Goal: Transaction & Acquisition: Purchase product/service

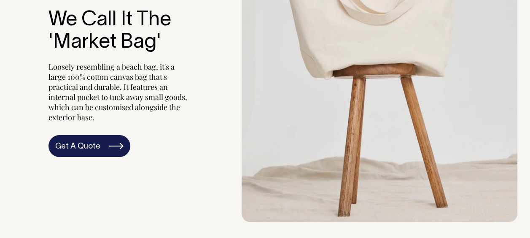
scroll to position [800, 0]
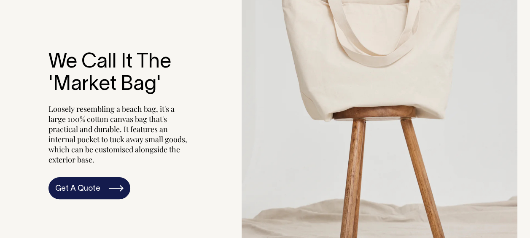
click at [96, 193] on link "Get A Quote" at bounding box center [89, 188] width 82 height 22
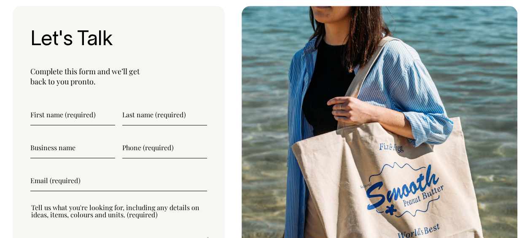
scroll to position [2057, 0]
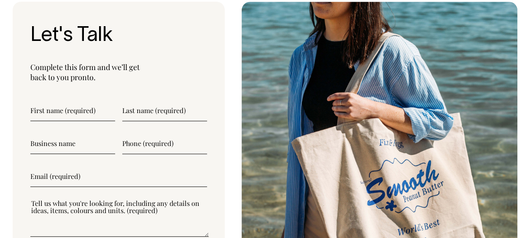
click at [70, 105] on input"] "text" at bounding box center [72, 110] width 85 height 21
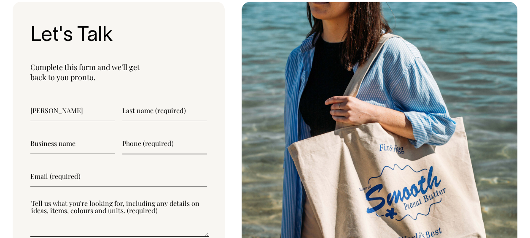
type input"] "Jessica"
type input"] "Chakir"
type input"] "Christian College Geelong"
type input"] "0425749049"
type input"] "jessicachakir@gmail.com"
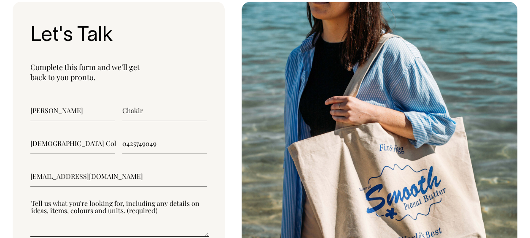
click at [106, 142] on input"] "Christian College Geelong" at bounding box center [72, 143] width 85 height 21
drag, startPoint x: 110, startPoint y: 142, endPoint x: -2, endPoint y: 141, distance: 111.2
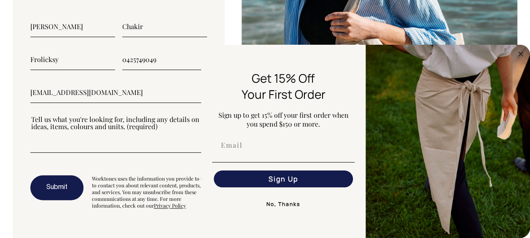
scroll to position [2142, 0]
type input"] "Frolicksy"
click at [44, 148] on textarea"] at bounding box center [119, 133] width 178 height 38
type textarea"] "m"
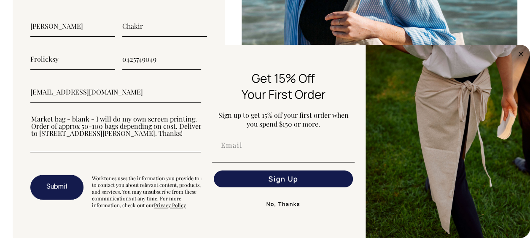
type textarea"] "Market bag - blank - I will do my own screen printing. Order of approx 50-100 b…"
click at [238, 159] on div "FLYOUT Form" at bounding box center [282, 162] width 147 height 9
click at [240, 152] on input "Email" at bounding box center [283, 144] width 139 height 17
type input "jessicachakir@gmail.com"
click at [287, 179] on button "Sign Up" at bounding box center [283, 178] width 139 height 17
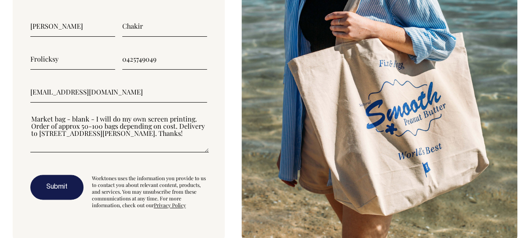
click at [39, 183] on button "Submit" at bounding box center [56, 186] width 53 height 25
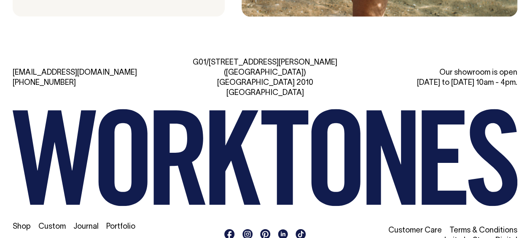
scroll to position [2278, 0]
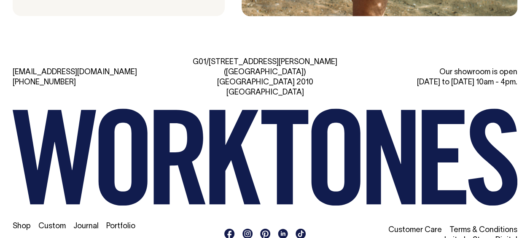
click at [17, 222] on link "Shop" at bounding box center [22, 225] width 18 height 7
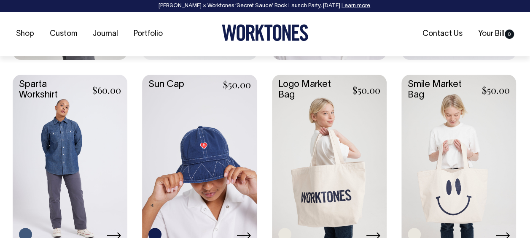
scroll to position [1348, 0]
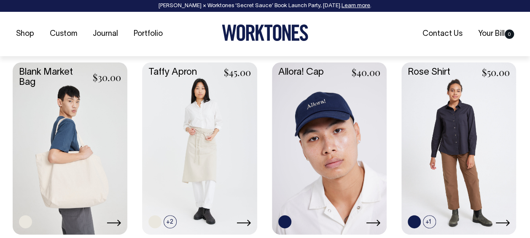
click at [85, 136] on link at bounding box center [70, 147] width 115 height 170
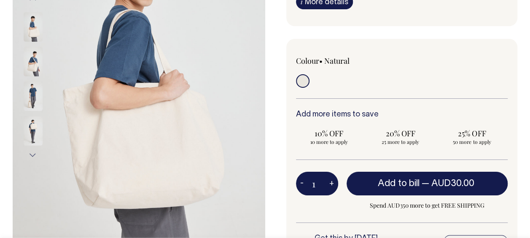
scroll to position [169, 0]
drag, startPoint x: 474, startPoint y: 132, endPoint x: 476, endPoint y: 139, distance: 6.5
click at [476, 139] on label "25% OFF 50 more to apply" at bounding box center [471, 137] width 66 height 22
click at [310, 185] on input "1" at bounding box center [317, 183] width 42 height 24
click at [318, 185] on input "1" at bounding box center [317, 183] width 42 height 24
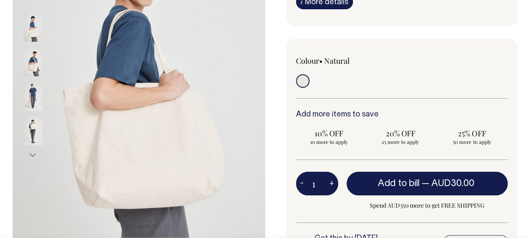
click at [318, 185] on input "1" at bounding box center [317, 183] width 42 height 24
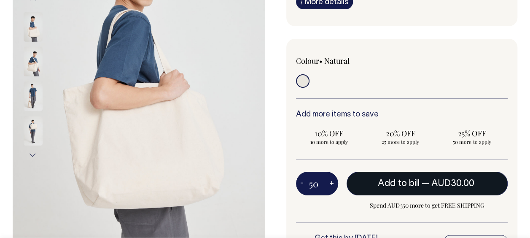
type input "50"
radio input "true"
type input "50"
click at [405, 185] on button "Add to bill — AUD30.00" at bounding box center [426, 183] width 161 height 24
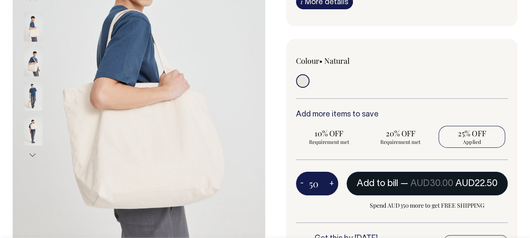
type input "1"
radio input "false"
type input "1"
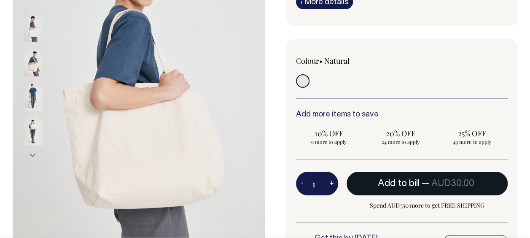
radio input "true"
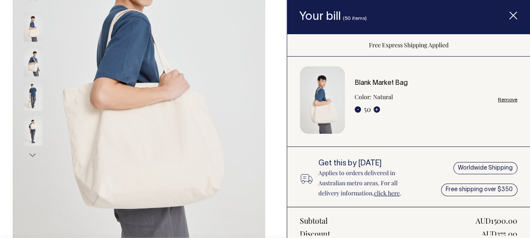
scroll to position [0, 0]
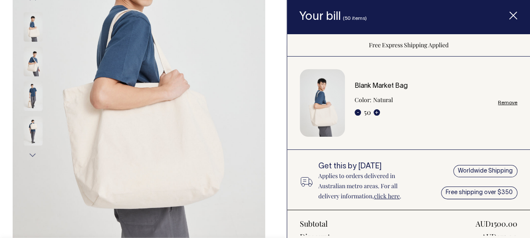
click at [516, 8] on span "Item added to your cart" at bounding box center [513, 17] width 34 height 36
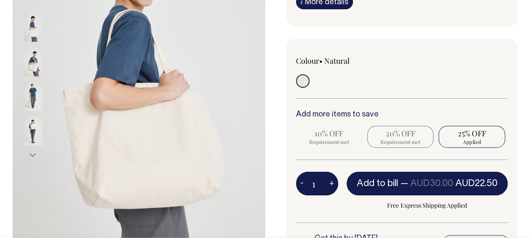
click at [398, 136] on span "20% OFF" at bounding box center [400, 133] width 58 height 10
click at [309, 178] on input "1" at bounding box center [317, 183] width 42 height 24
click at [394, 100] on div "Colour • Natural" at bounding box center [401, 164] width 231 height 251
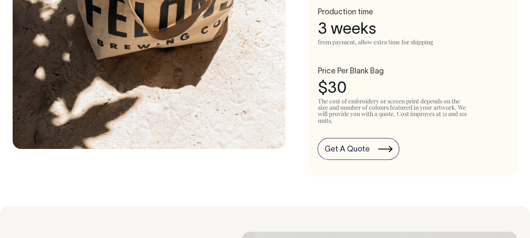
scroll to position [506, 0]
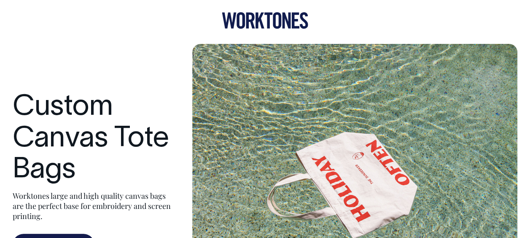
scroll to position [0, 0]
click at [248, 18] on icon at bounding box center [250, 21] width 9 height 16
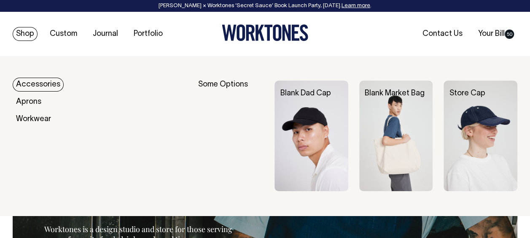
click at [24, 32] on link "Shop" at bounding box center [25, 34] width 25 height 14
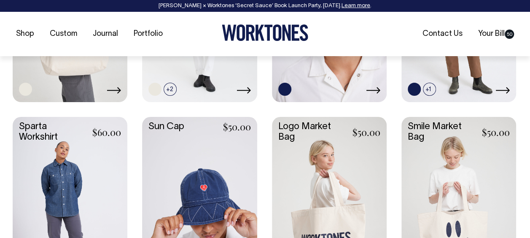
scroll to position [1306, 0]
click at [103, 64] on link at bounding box center [70, 15] width 115 height 170
click at [52, 80] on link at bounding box center [70, 15] width 115 height 170
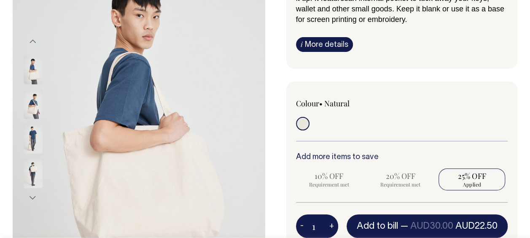
scroll to position [126, 0]
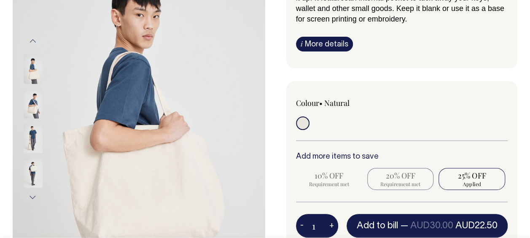
click at [399, 170] on span "20% OFF" at bounding box center [400, 175] width 58 height 10
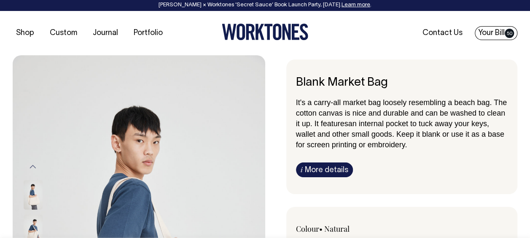
scroll to position [1, 0]
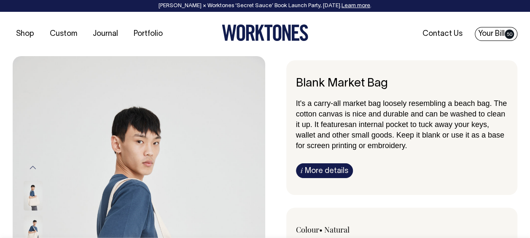
click at [502, 33] on link "Your Bill 50" at bounding box center [495, 34] width 43 height 14
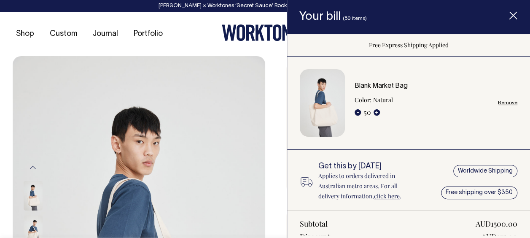
click at [500, 99] on div "Blank Market Bag Color: Natural - 50 + Remove" at bounding box center [435, 103] width 163 height 41
click at [498, 100] on link "Remove" at bounding box center [507, 102] width 19 height 5
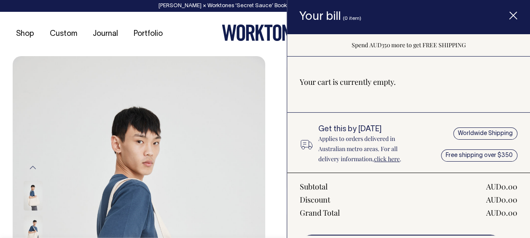
radio input "false"
click at [510, 15] on icon "Item added to your cart" at bounding box center [512, 16] width 8 height 8
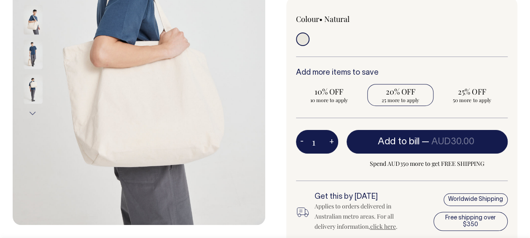
scroll to position [211, 0]
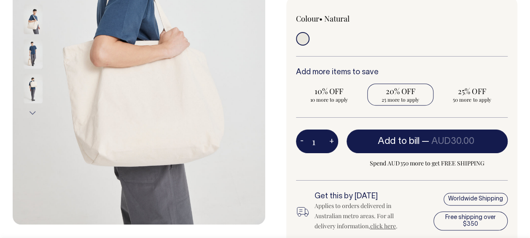
click at [385, 99] on span "25 more to apply" at bounding box center [400, 99] width 58 height 7
click at [385, 99] on input "20% OFF 25 more to apply" at bounding box center [400, 94] width 66 height 22
radio input "true"
type input "25"
radio input "true"
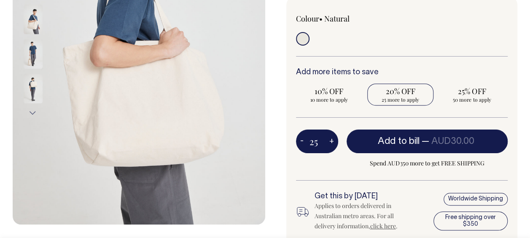
type input "25"
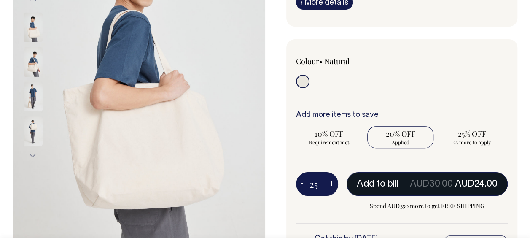
scroll to position [169, 0]
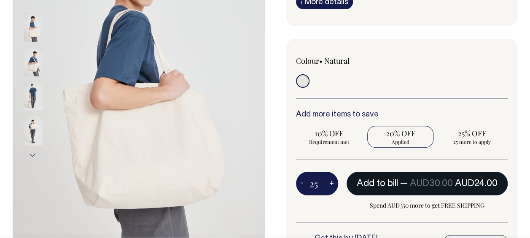
click at [410, 180] on span "AUD30.00" at bounding box center [430, 183] width 43 height 8
type input "1"
radio input "false"
type input "1"
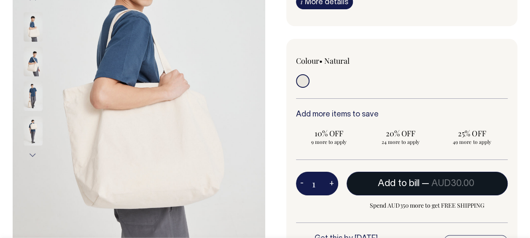
radio input "true"
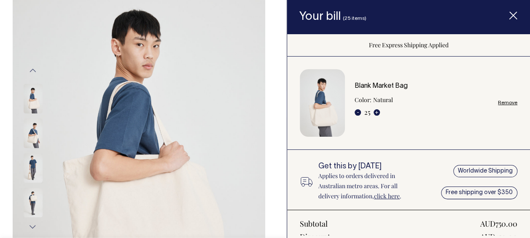
scroll to position [84, 0]
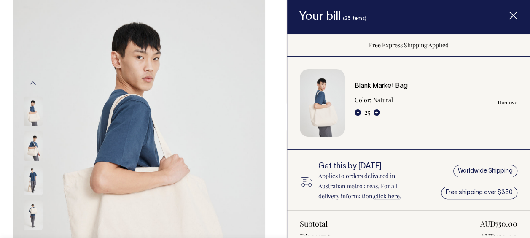
click at [513, 14] on line "Item added to your cart" at bounding box center [512, 15] width 7 height 7
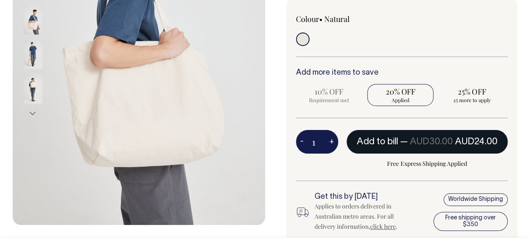
scroll to position [211, 0]
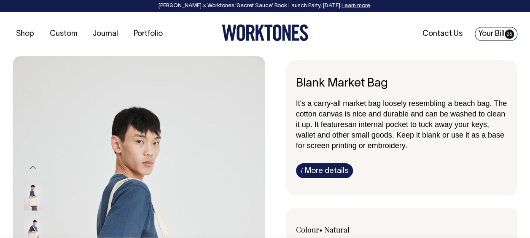
click at [500, 35] on link "Your Bill 25" at bounding box center [495, 34] width 43 height 14
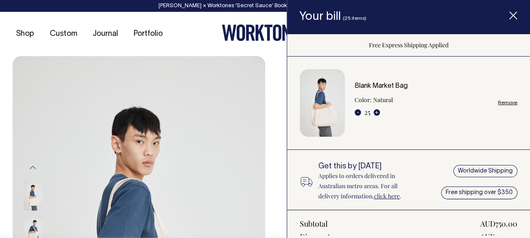
click at [500, 101] on link "Remove" at bounding box center [507, 102] width 19 height 5
radio input "false"
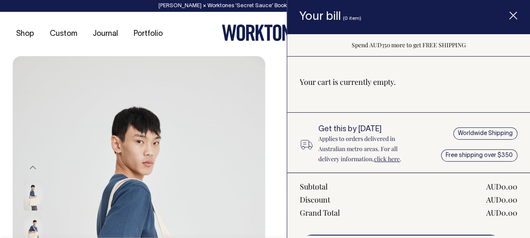
click at [510, 10] on span "Item added to your cart" at bounding box center [513, 17] width 34 height 36
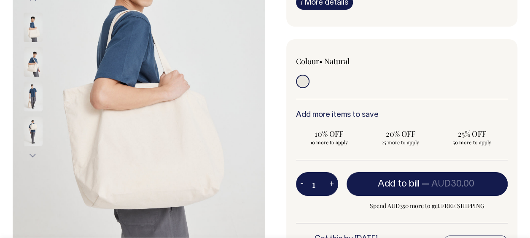
scroll to position [169, 0]
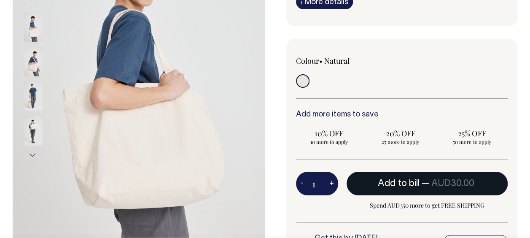
click at [386, 184] on span "Add to bill" at bounding box center [397, 183] width 41 height 8
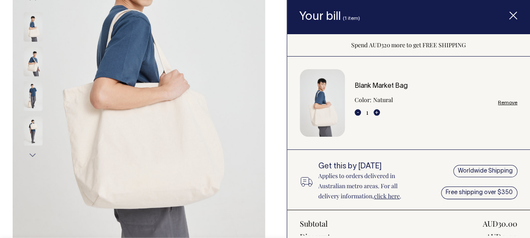
click at [515, 11] on span "Item added to your cart" at bounding box center [513, 17] width 34 height 36
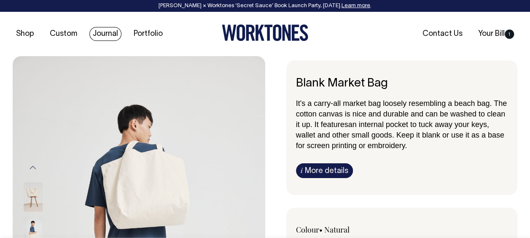
scroll to position [0, 0]
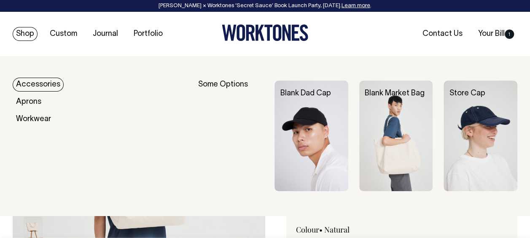
click at [29, 35] on link "Shop" at bounding box center [25, 34] width 25 height 14
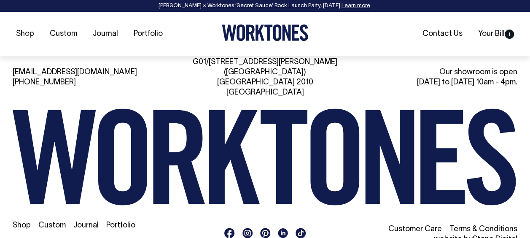
scroll to position [1763, 0]
